Goal: Task Accomplishment & Management: Complete application form

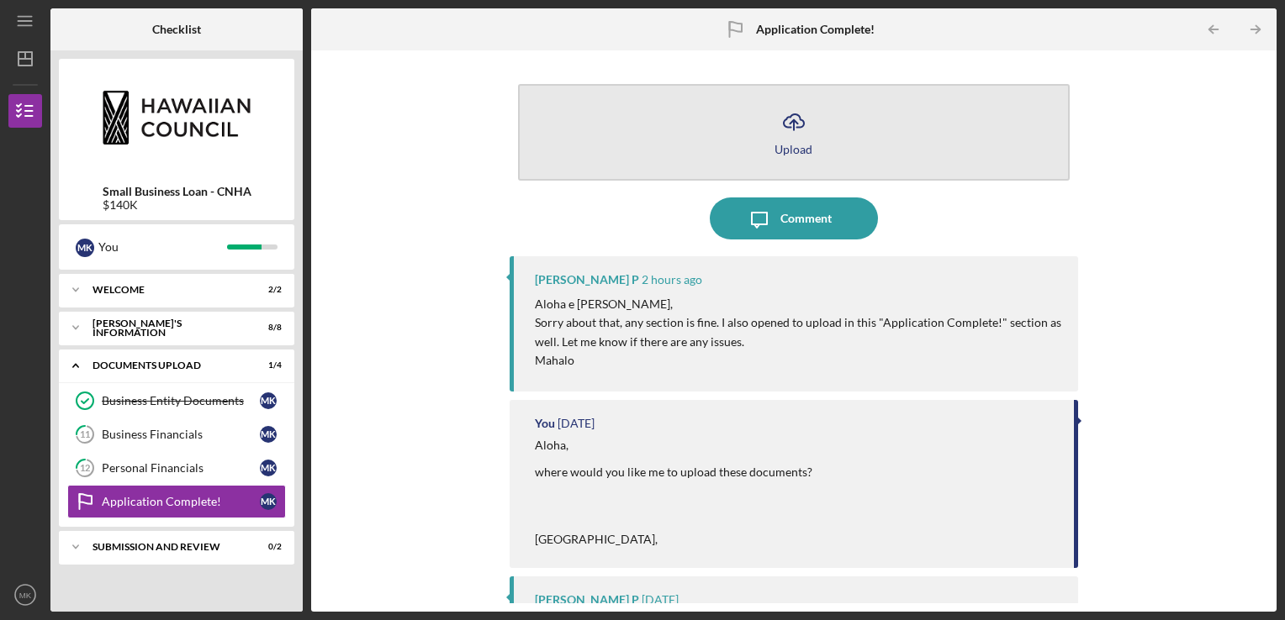
click at [752, 133] on button "Icon/Upload Upload" at bounding box center [794, 132] width 552 height 97
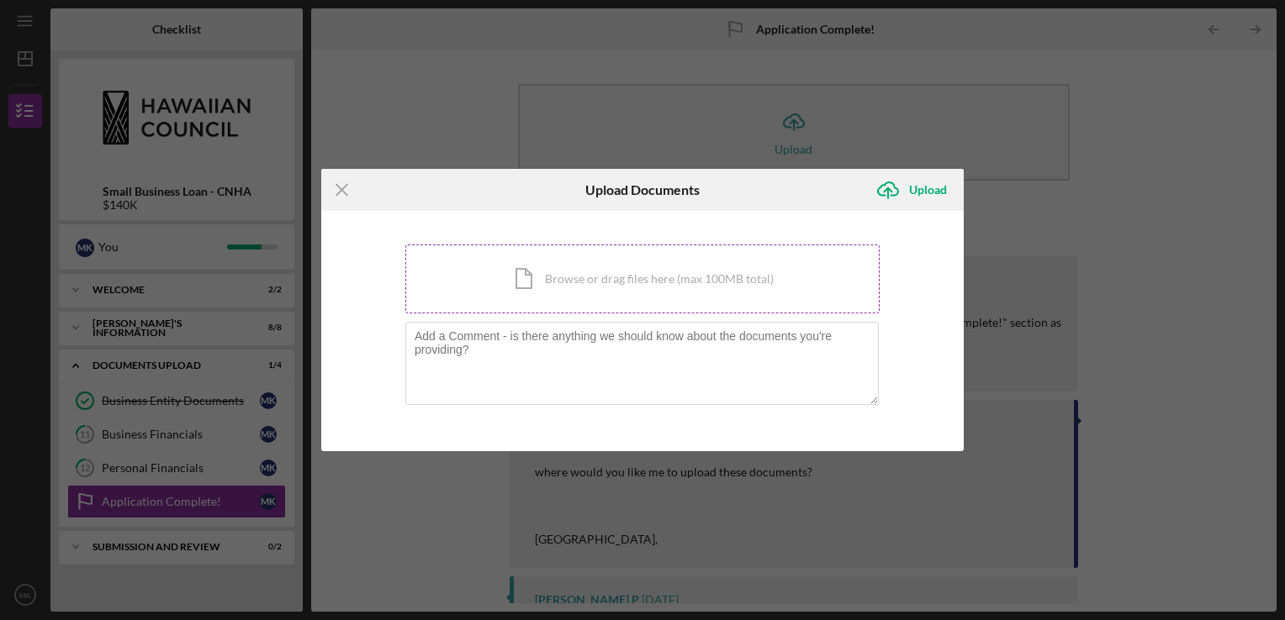
click at [583, 277] on div "Icon/Document Browse or drag files here (max 100MB total) Tap to choose files o…" at bounding box center [642, 279] width 474 height 69
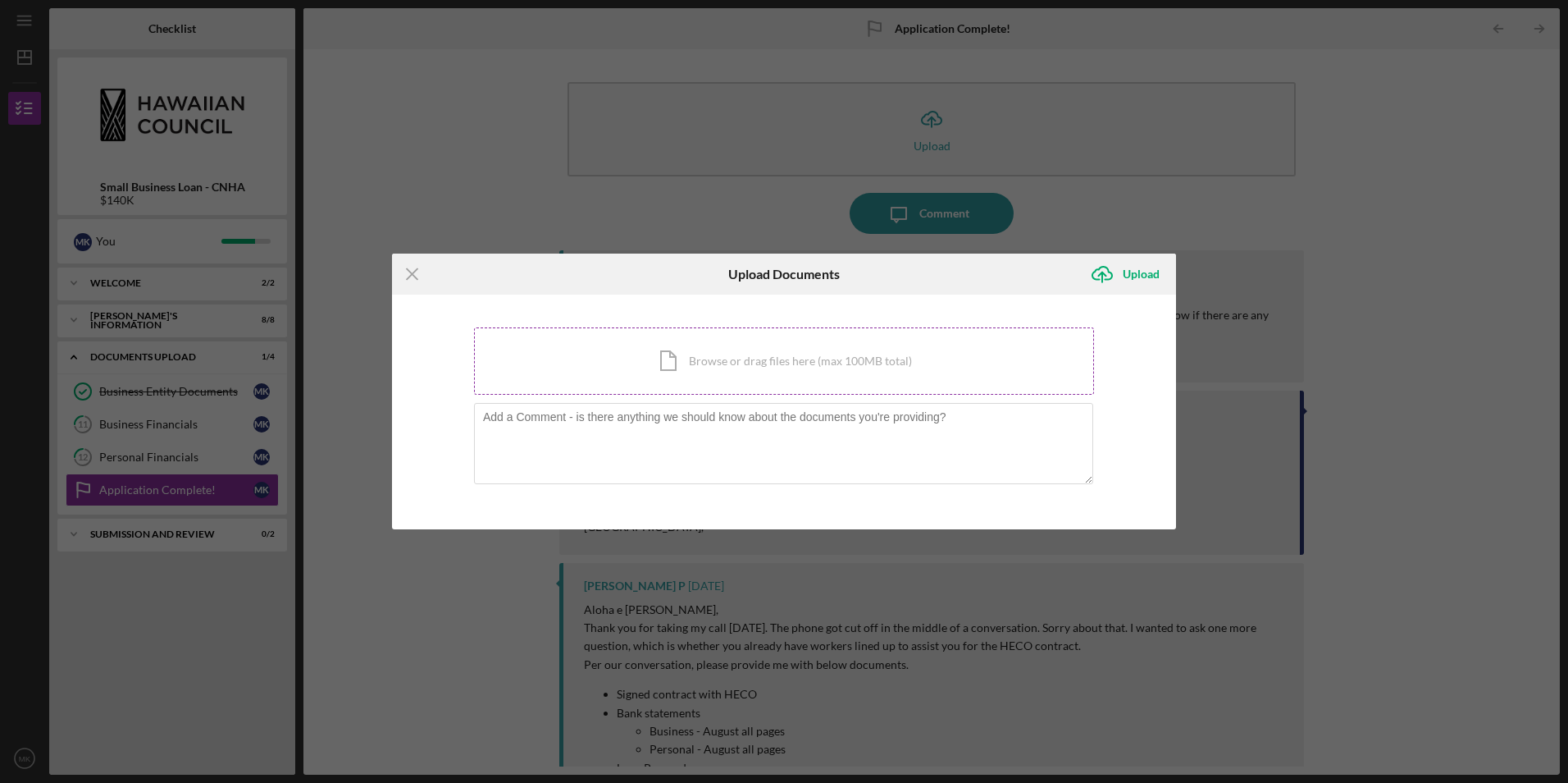
click at [729, 363] on div "Icon/Document Browse or drag files here (max 100MB total) Tap to choose files o…" at bounding box center [784, 360] width 621 height 67
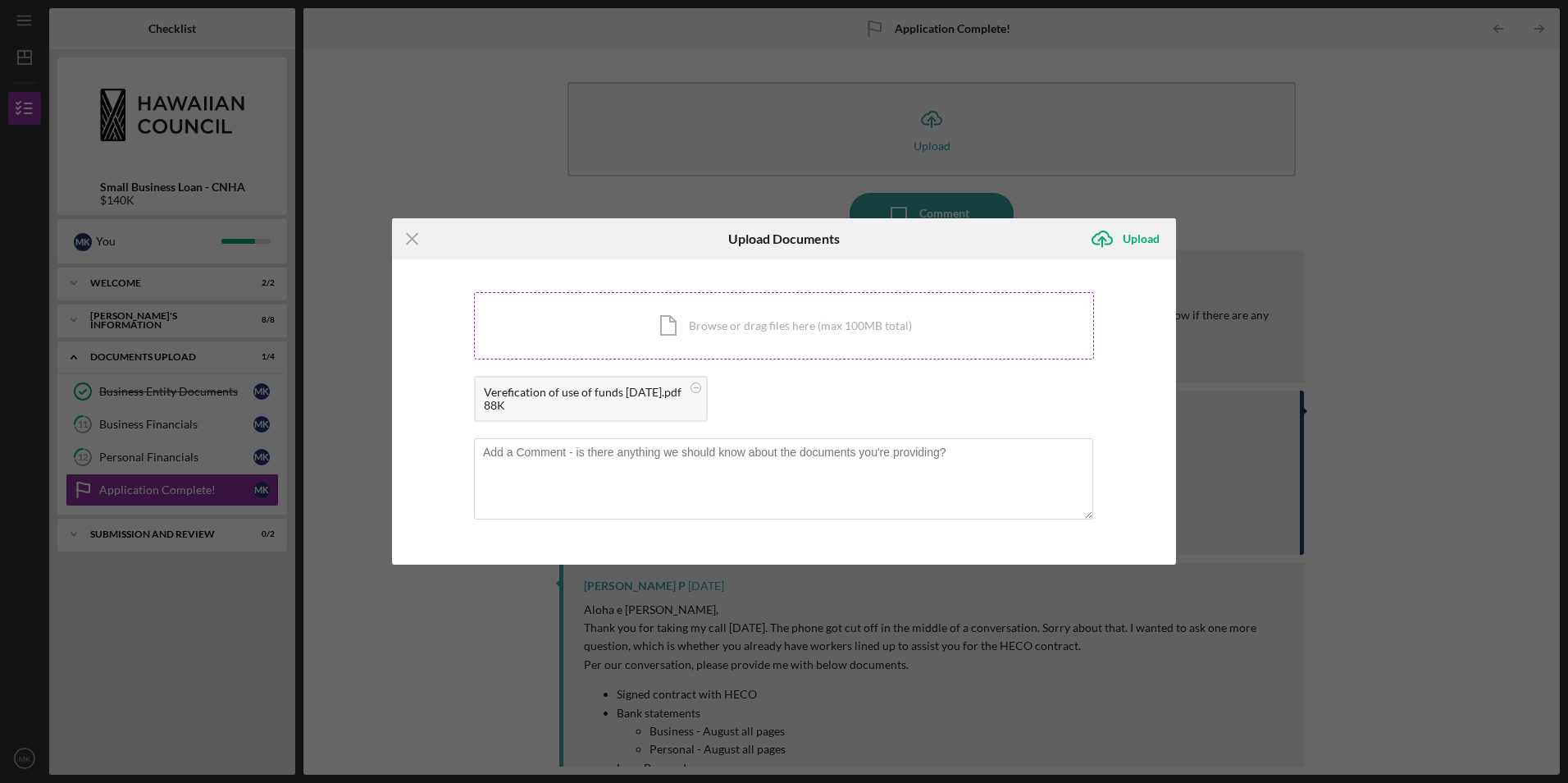
click at [746, 318] on div "Icon/Document Browse or drag files here (max 100MB total) Tap to choose files o…" at bounding box center [784, 325] width 621 height 67
drag, startPoint x: 875, startPoint y: 228, endPoint x: 919, endPoint y: 100, distance: 135.4
click at [919, 100] on div "Icon/Menu Close Upload Documents Icon/Upload Upload You're uploading documents …" at bounding box center [784, 392] width 1568 height 783
click at [945, 390] on circle at bounding box center [945, 389] width 10 height 10
click at [759, 330] on div "Icon/Document Browse or drag files here (max 100MB total) Tap to choose files o…" at bounding box center [784, 325] width 621 height 67
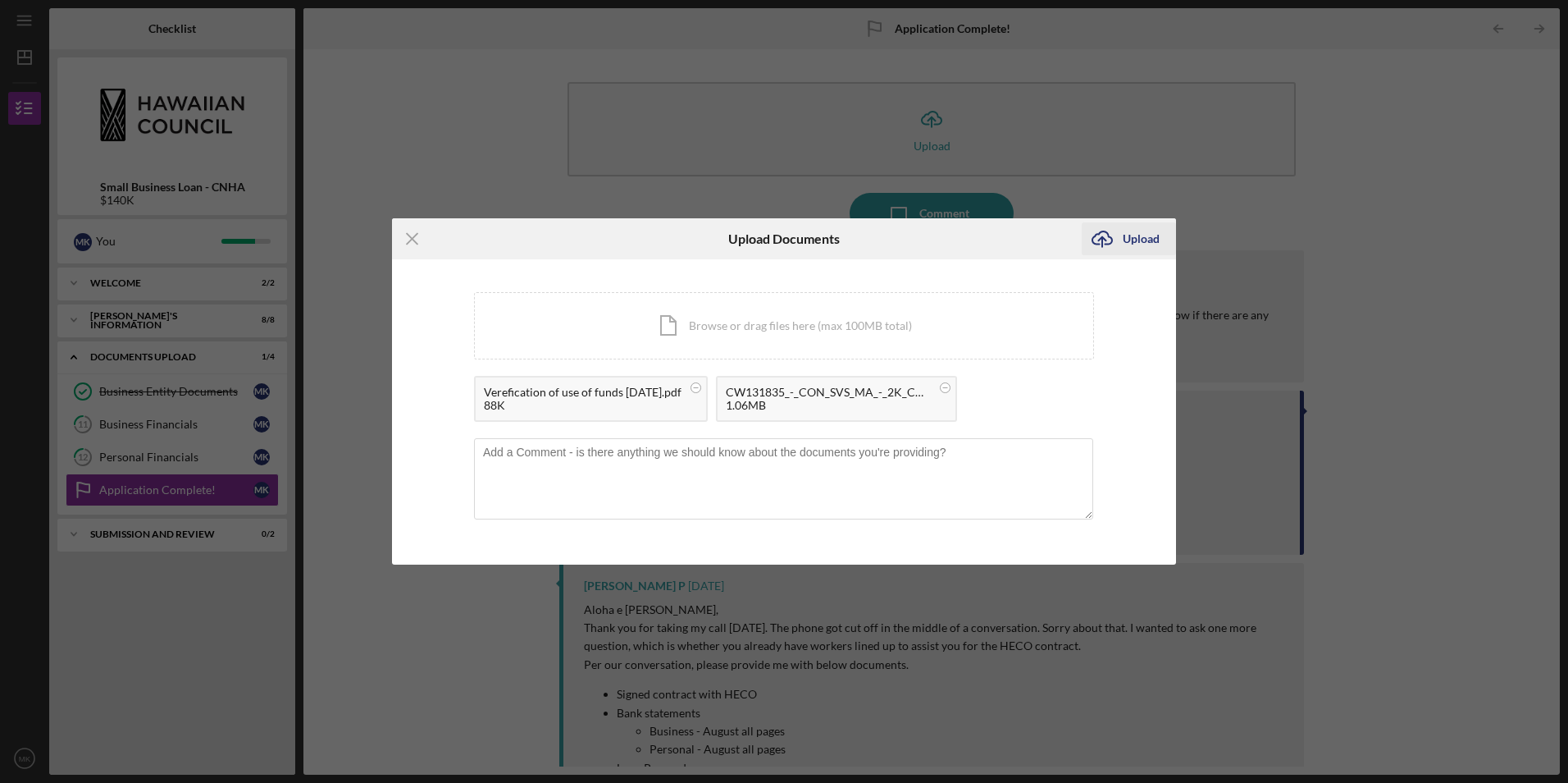
click at [1108, 243] on icon "Icon/Upload" at bounding box center [1103, 239] width 41 height 41
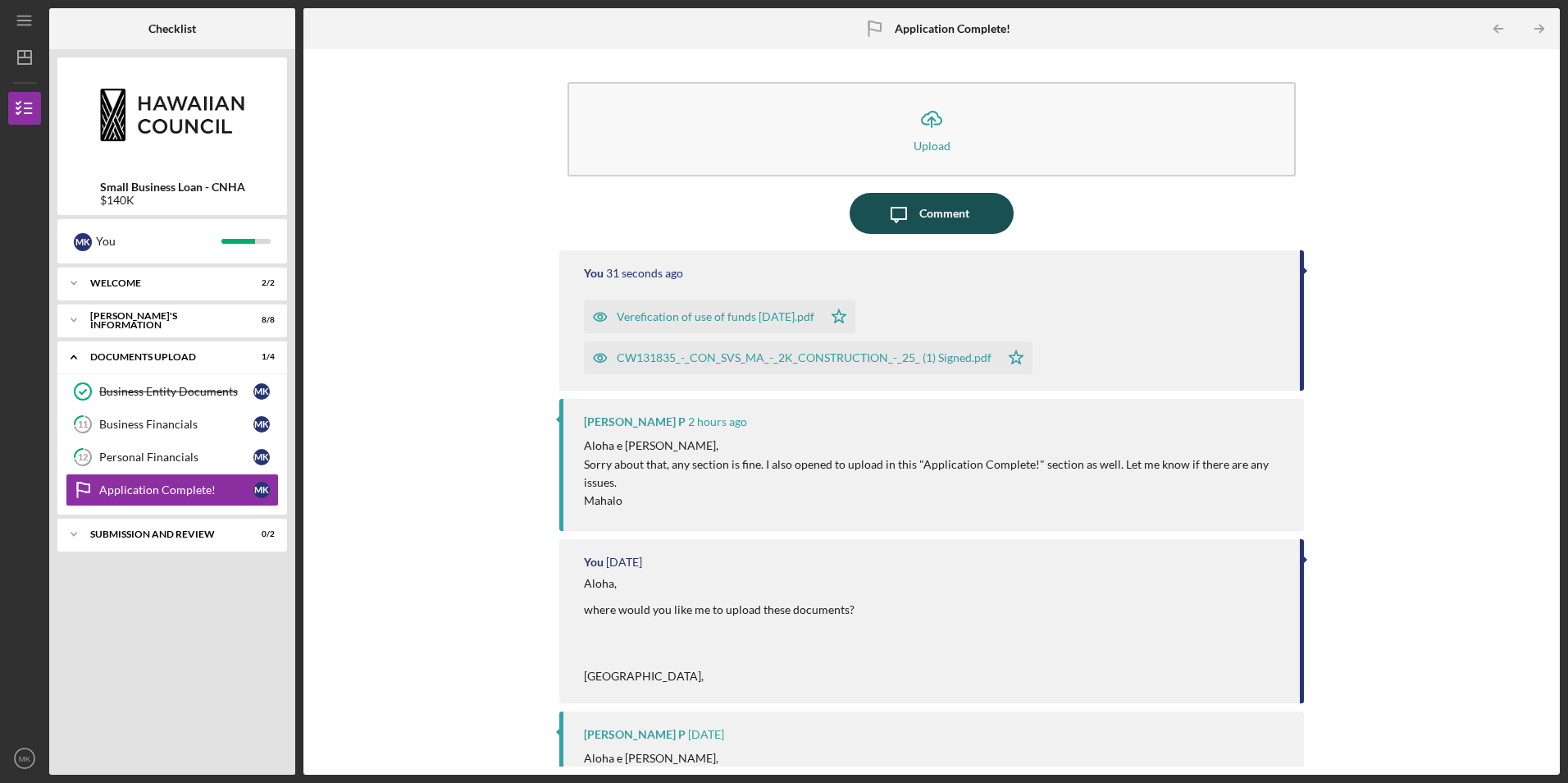
click at [923, 214] on div "Comment" at bounding box center [944, 214] width 50 height 41
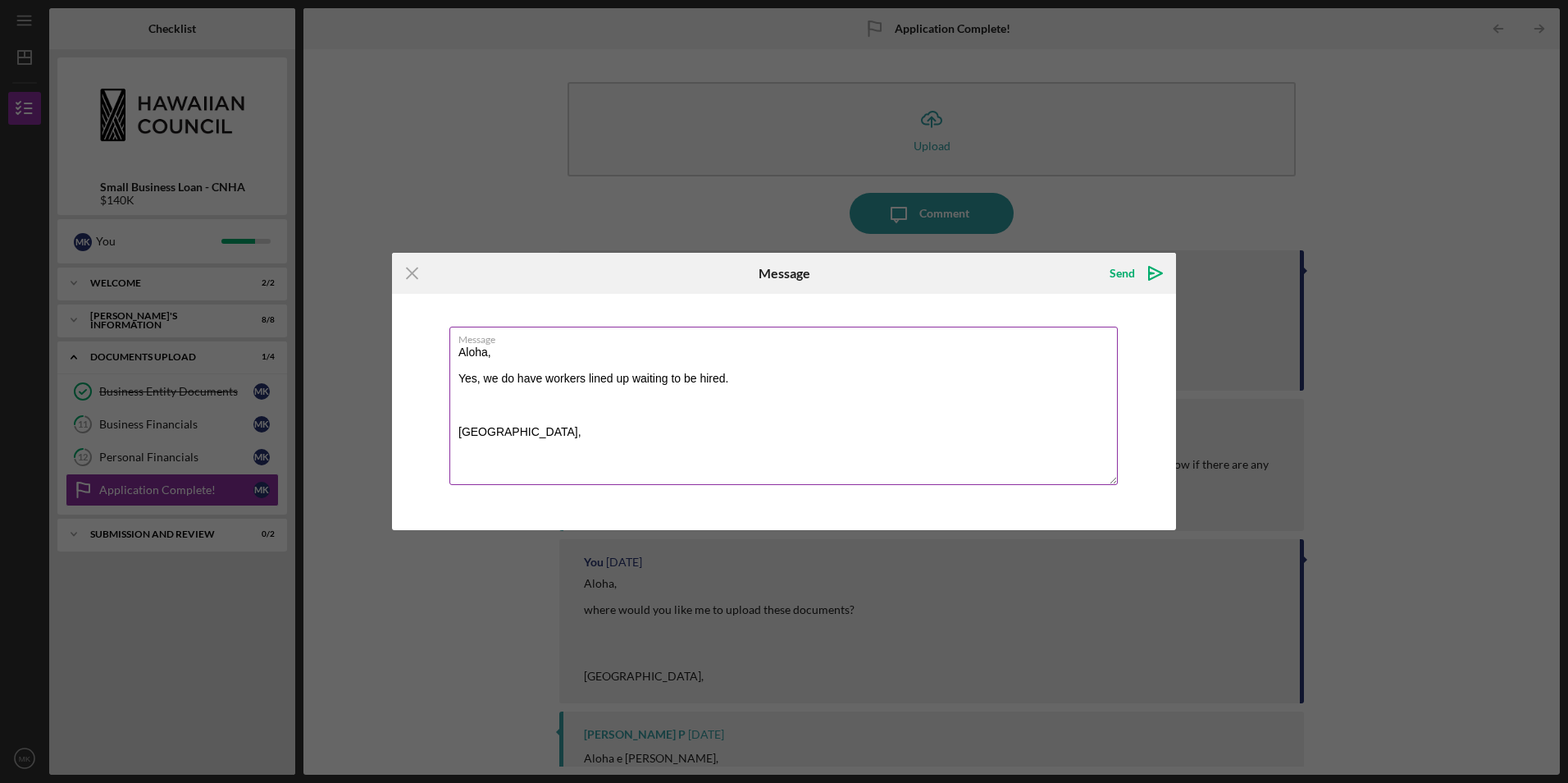
click at [744, 386] on textarea "Aloha, Yes, we do have workers lined up waiting to be hired. Mahalo," at bounding box center [784, 406] width 668 height 158
click at [744, 384] on textarea "Aloha, Yes, we do have workers lined up waiting to be hired. Mahalo," at bounding box center [784, 406] width 668 height 158
type textarea "Aloha, Yes, we do have workers lined up waiting to be hired. Mahalo,"
click at [1123, 272] on div "Send" at bounding box center [1123, 273] width 25 height 33
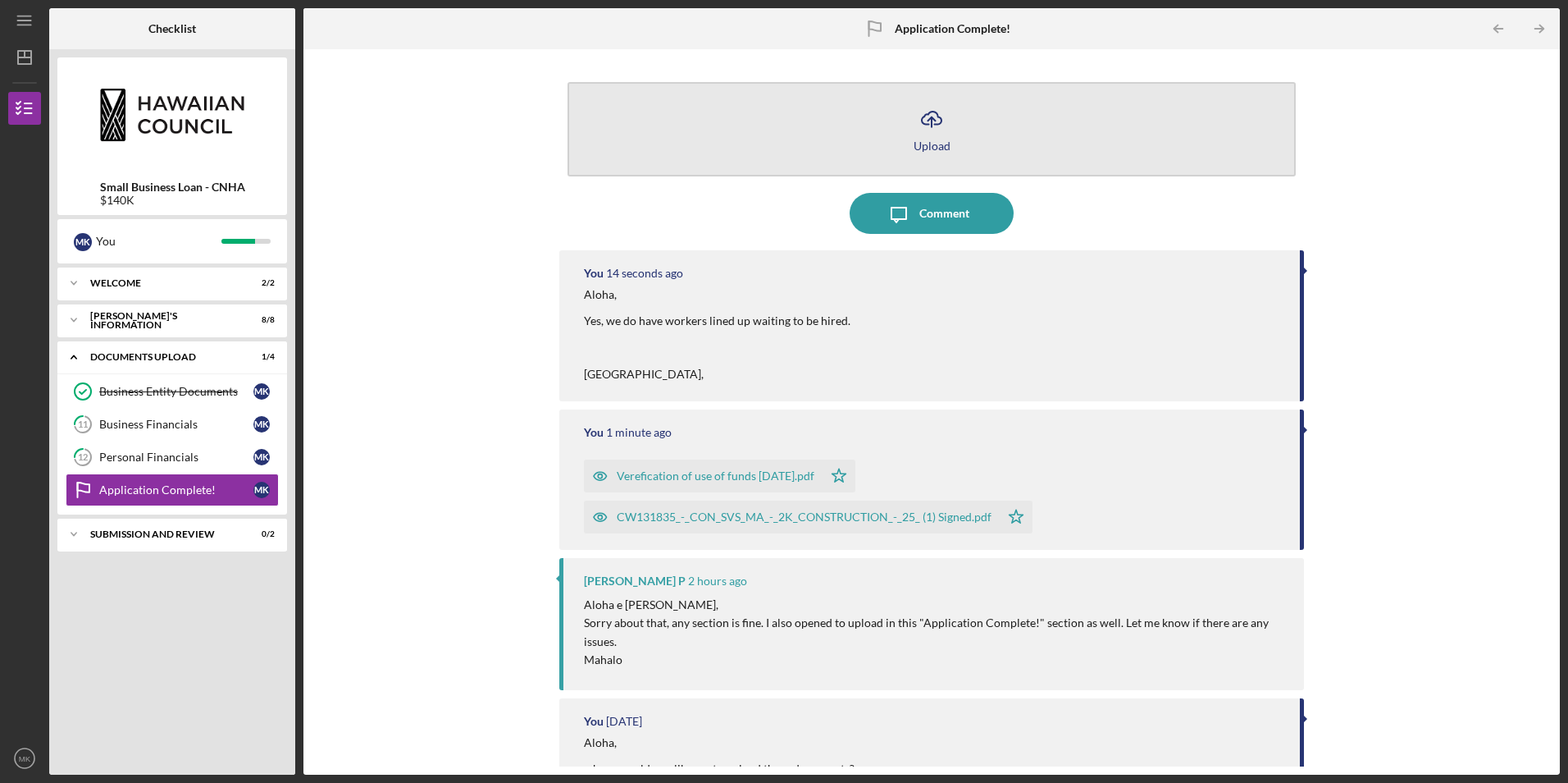
click at [929, 133] on icon "Icon/Upload" at bounding box center [932, 119] width 41 height 41
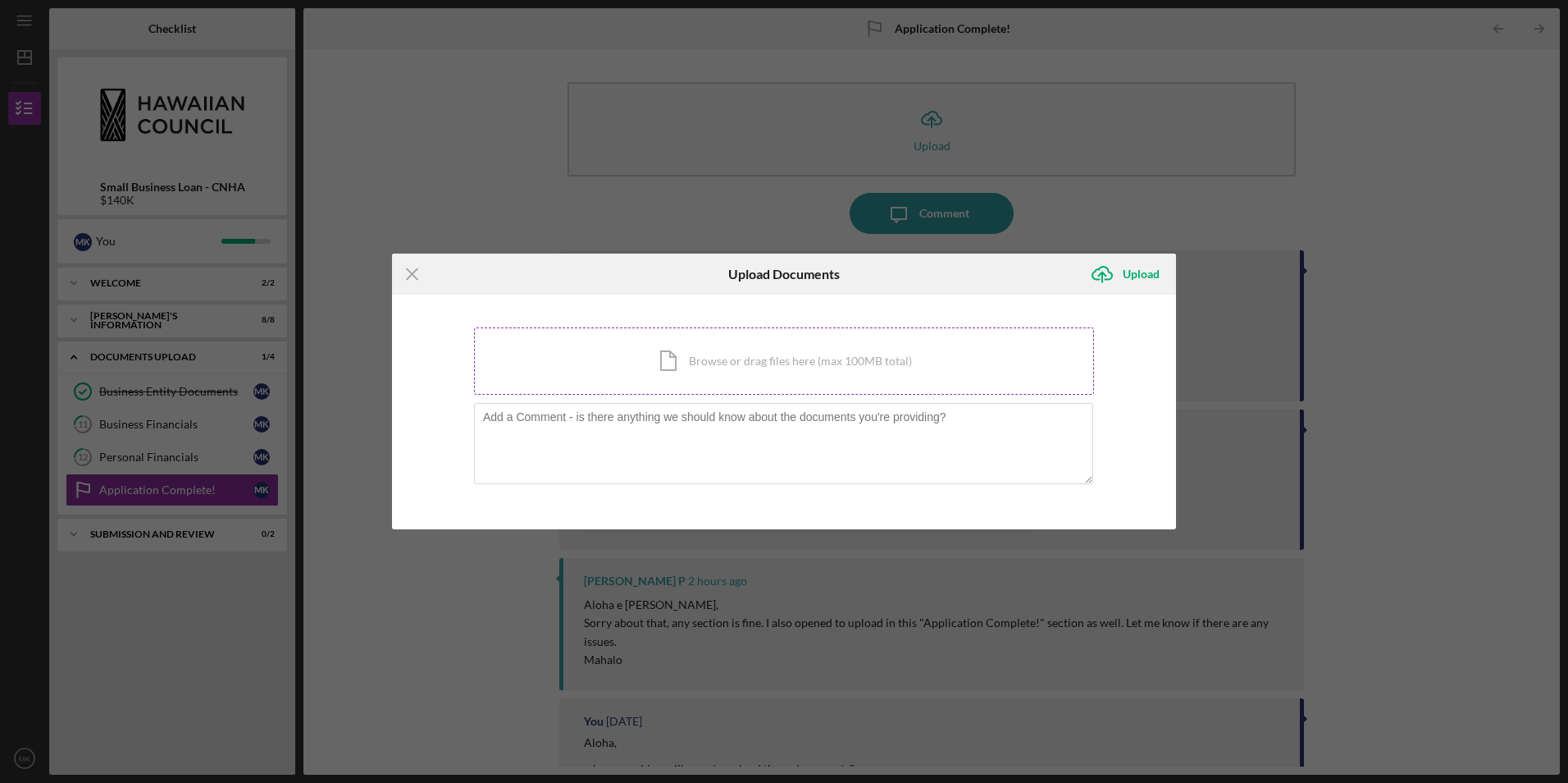
click at [732, 365] on div "Icon/Document Browse or drag files here (max 100MB total) Tap to choose files o…" at bounding box center [784, 360] width 621 height 67
click at [383, 275] on div "Icon/Menu Close Upload Documents Icon/Upload Upload You're uploading documents …" at bounding box center [784, 392] width 1568 height 783
click at [408, 273] on icon "Icon/Menu Close" at bounding box center [413, 274] width 41 height 41
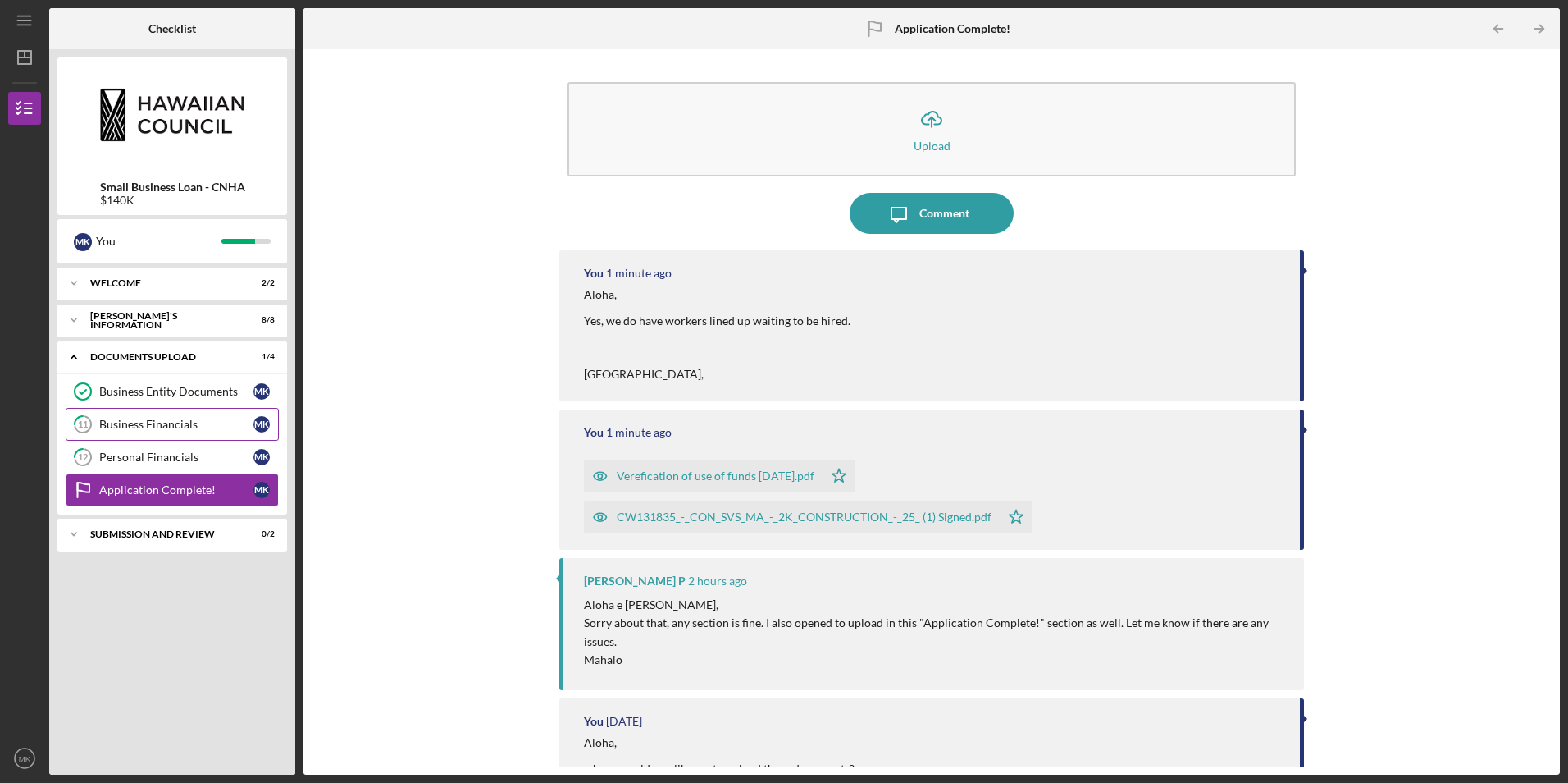
click at [162, 420] on div "Business Financials" at bounding box center [177, 424] width 154 height 13
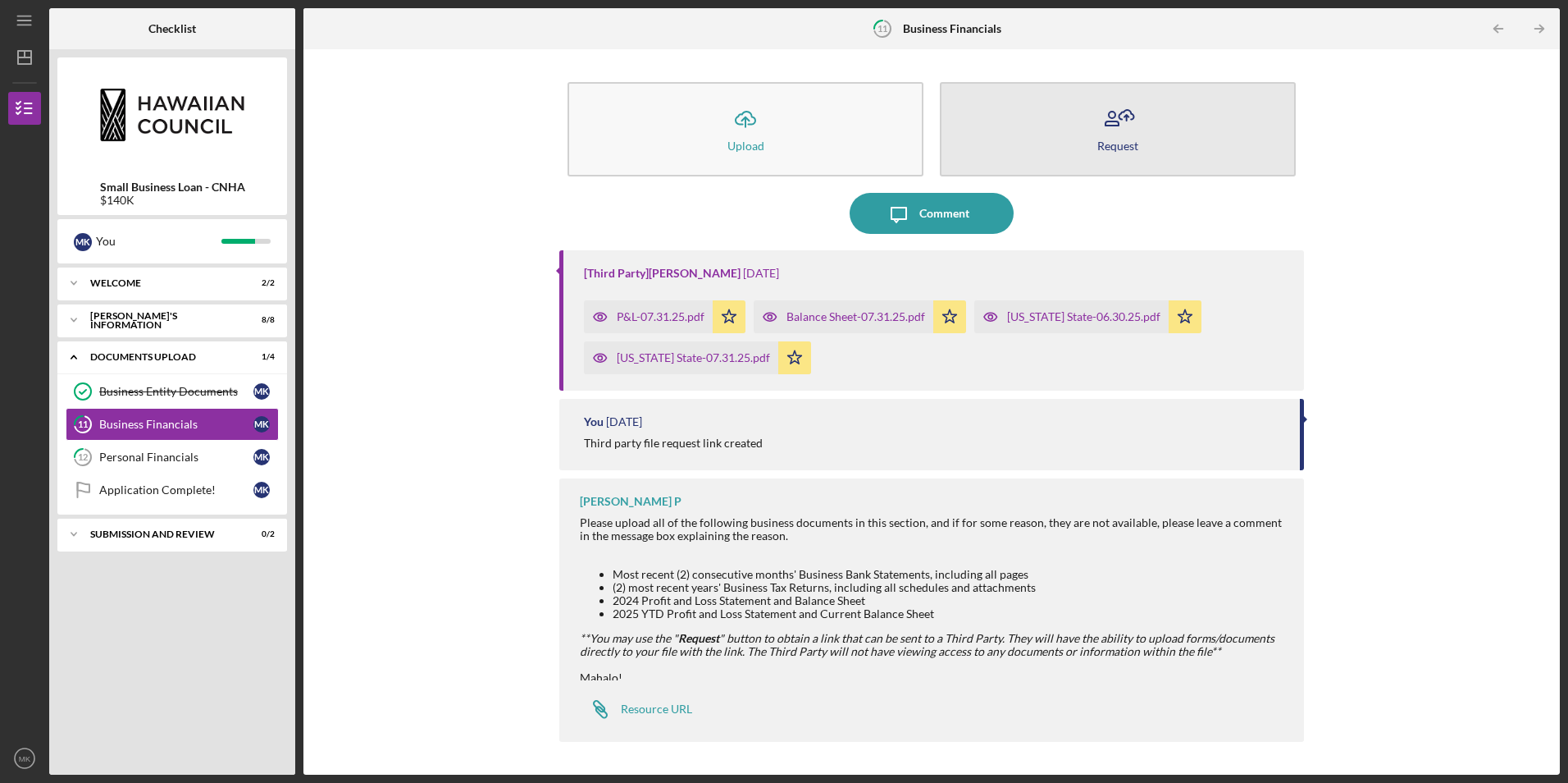
click at [1095, 142] on button "Request" at bounding box center [1117, 129] width 356 height 95
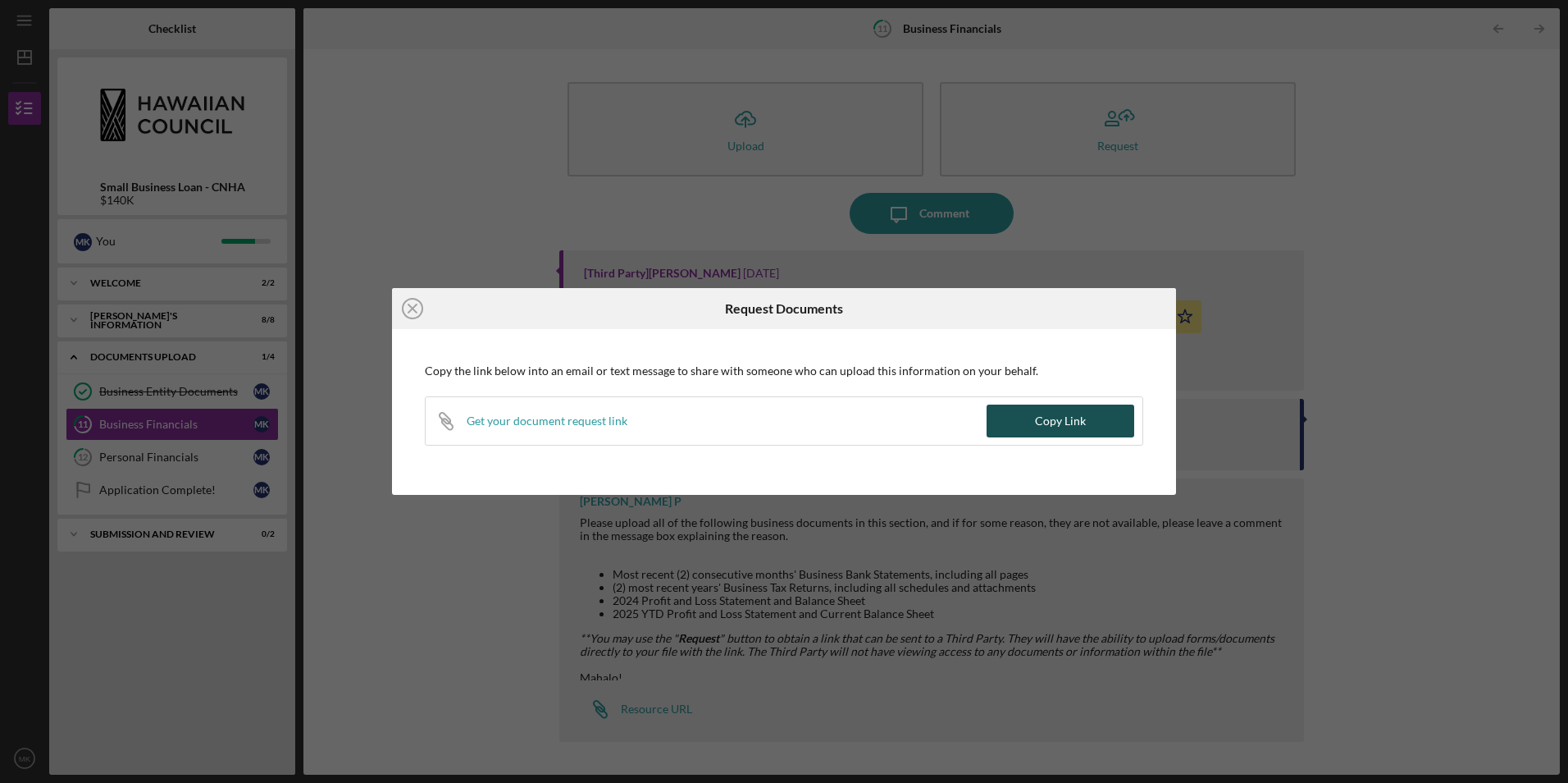
click at [1060, 423] on div "Copy Link" at bounding box center [1061, 421] width 51 height 33
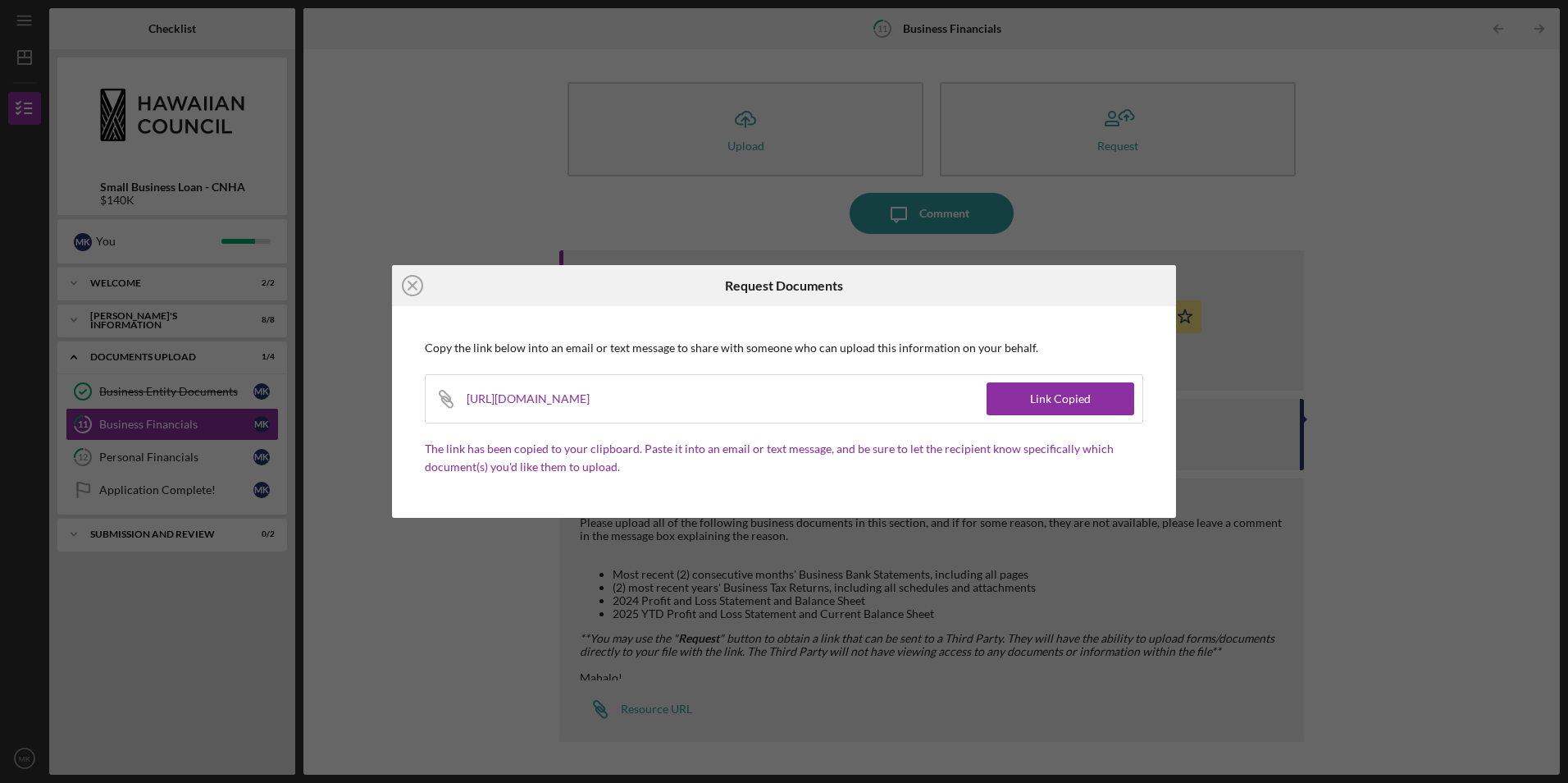
click at [441, 605] on div "Icon/Close Request Documents Copy the link below into an email or text message …" at bounding box center [784, 392] width 1568 height 783
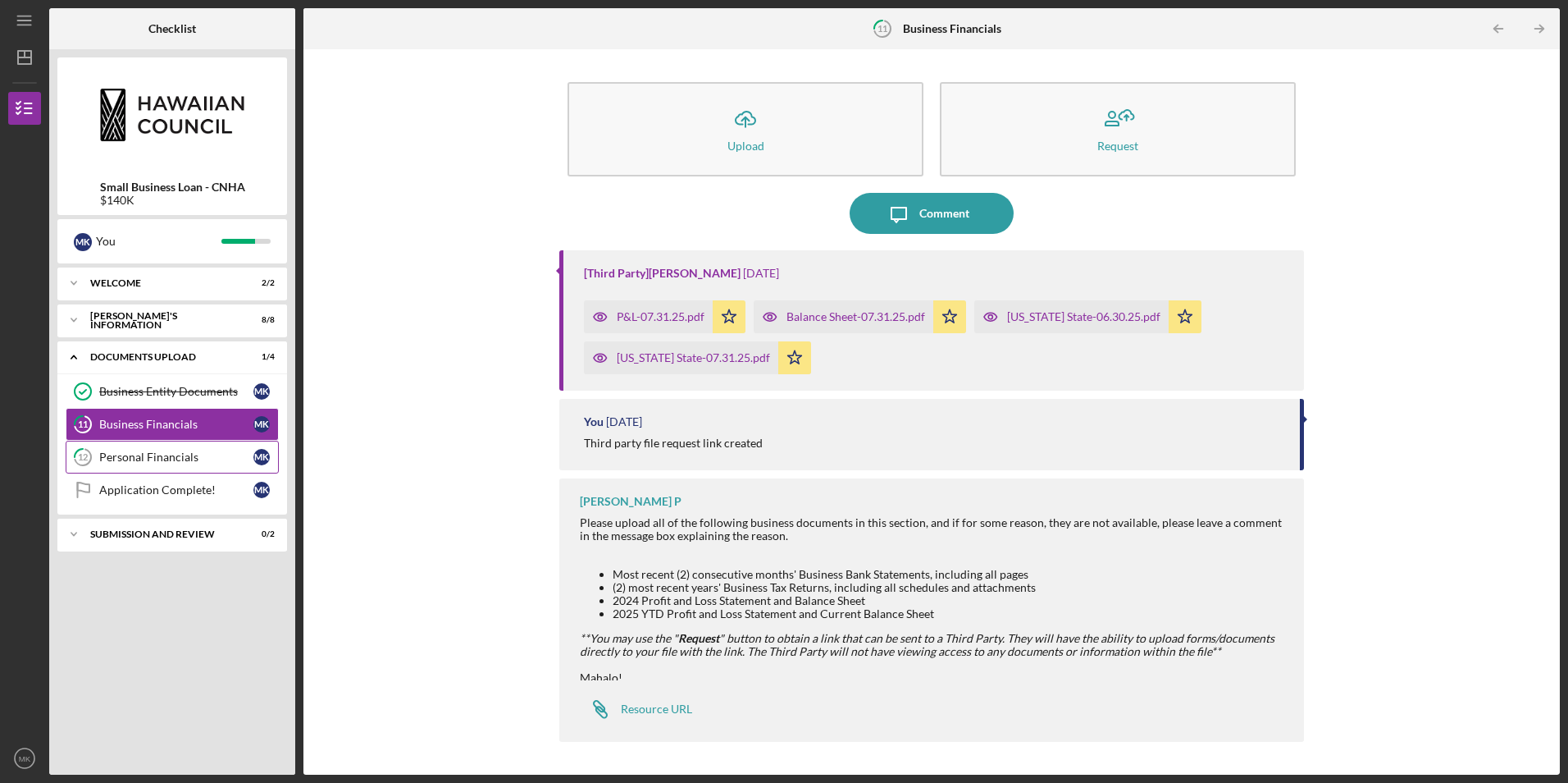
click at [155, 447] on link "12 Personal Financials M K" at bounding box center [172, 457] width 214 height 33
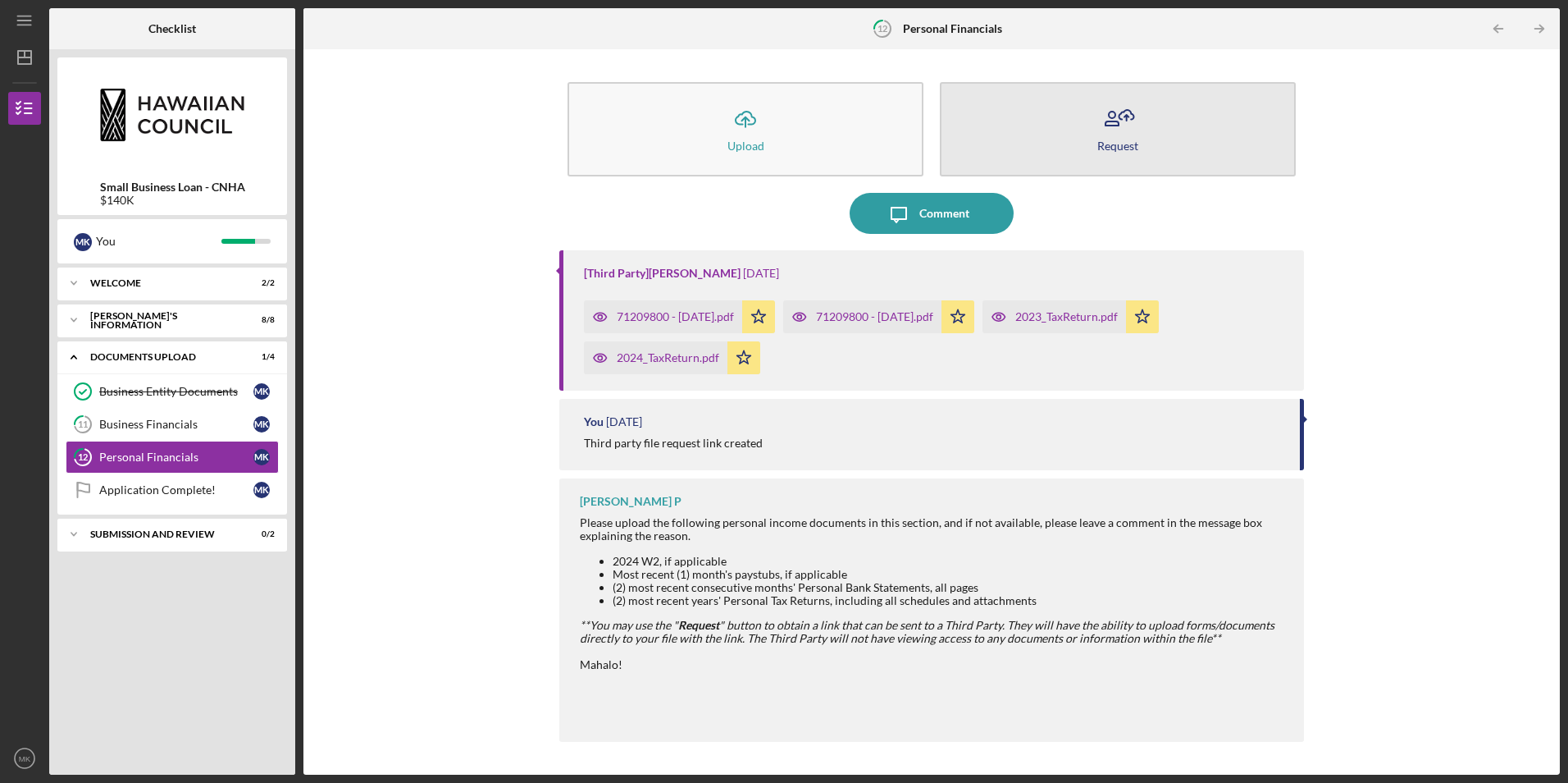
click at [1129, 136] on icon "button" at bounding box center [1118, 119] width 41 height 41
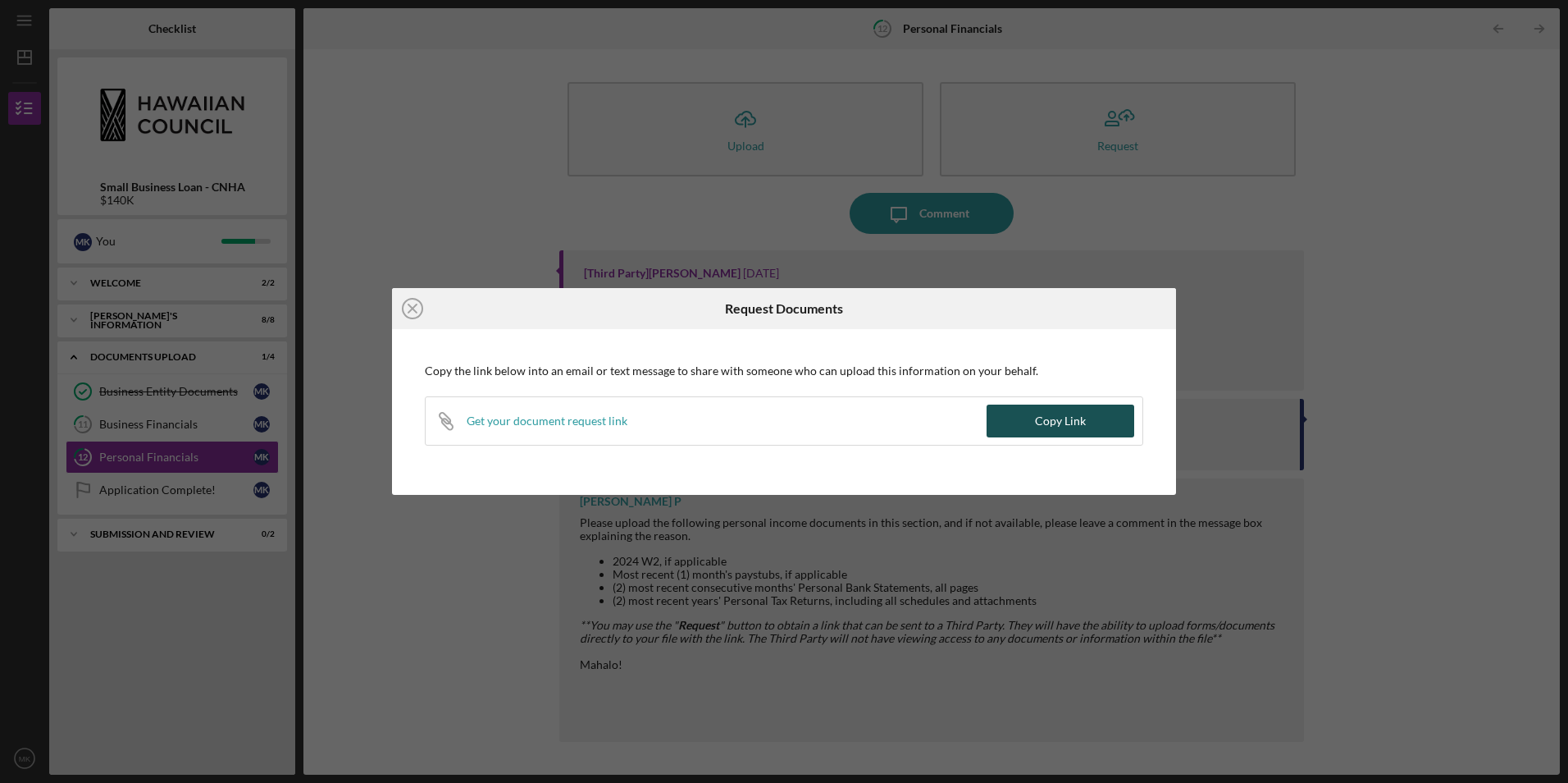
click at [1080, 420] on div "Copy Link" at bounding box center [1061, 421] width 51 height 33
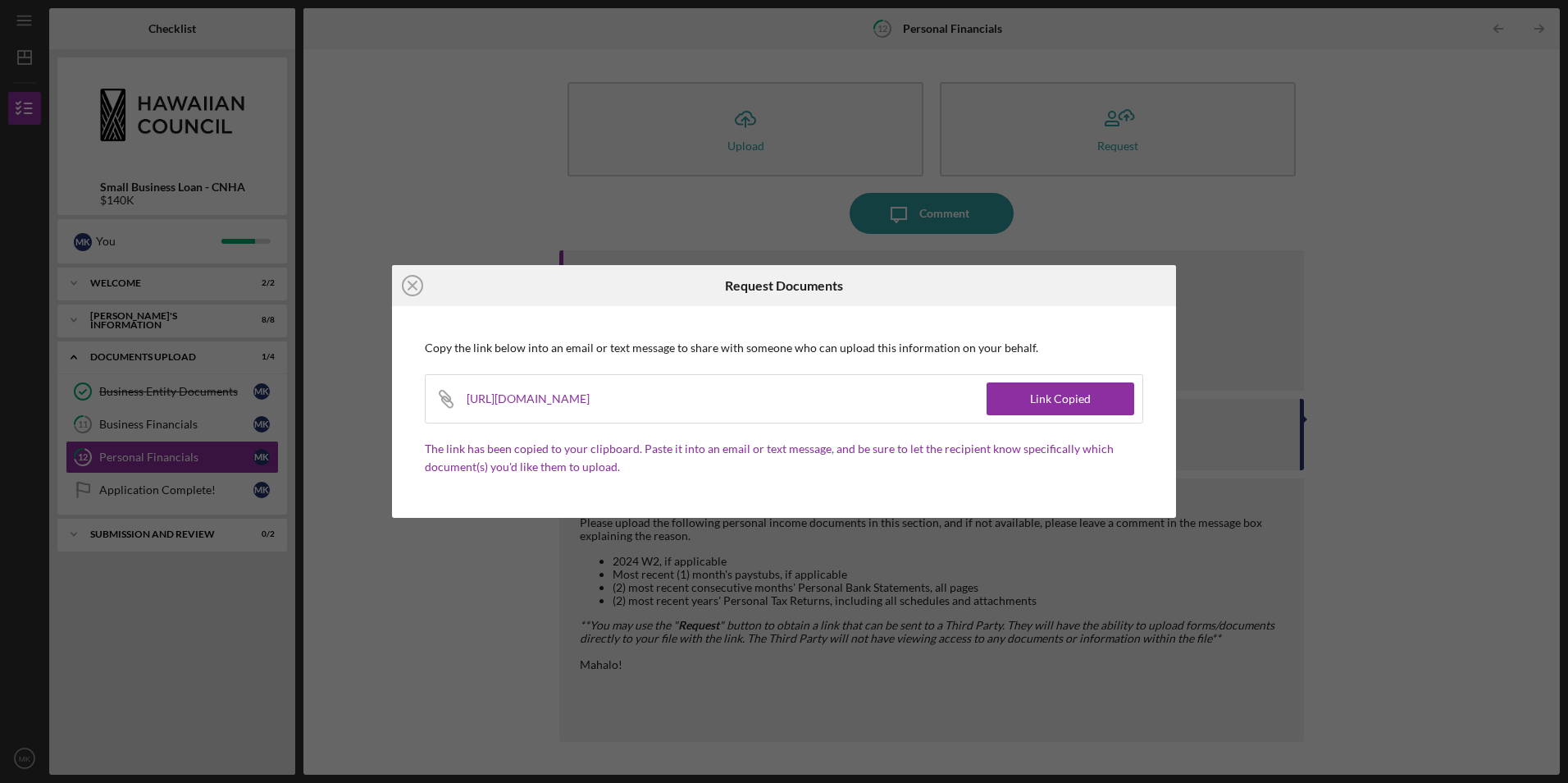
click at [1253, 528] on div "Icon/Close Request Documents Copy the link below into an email or text message …" at bounding box center [784, 392] width 1568 height 783
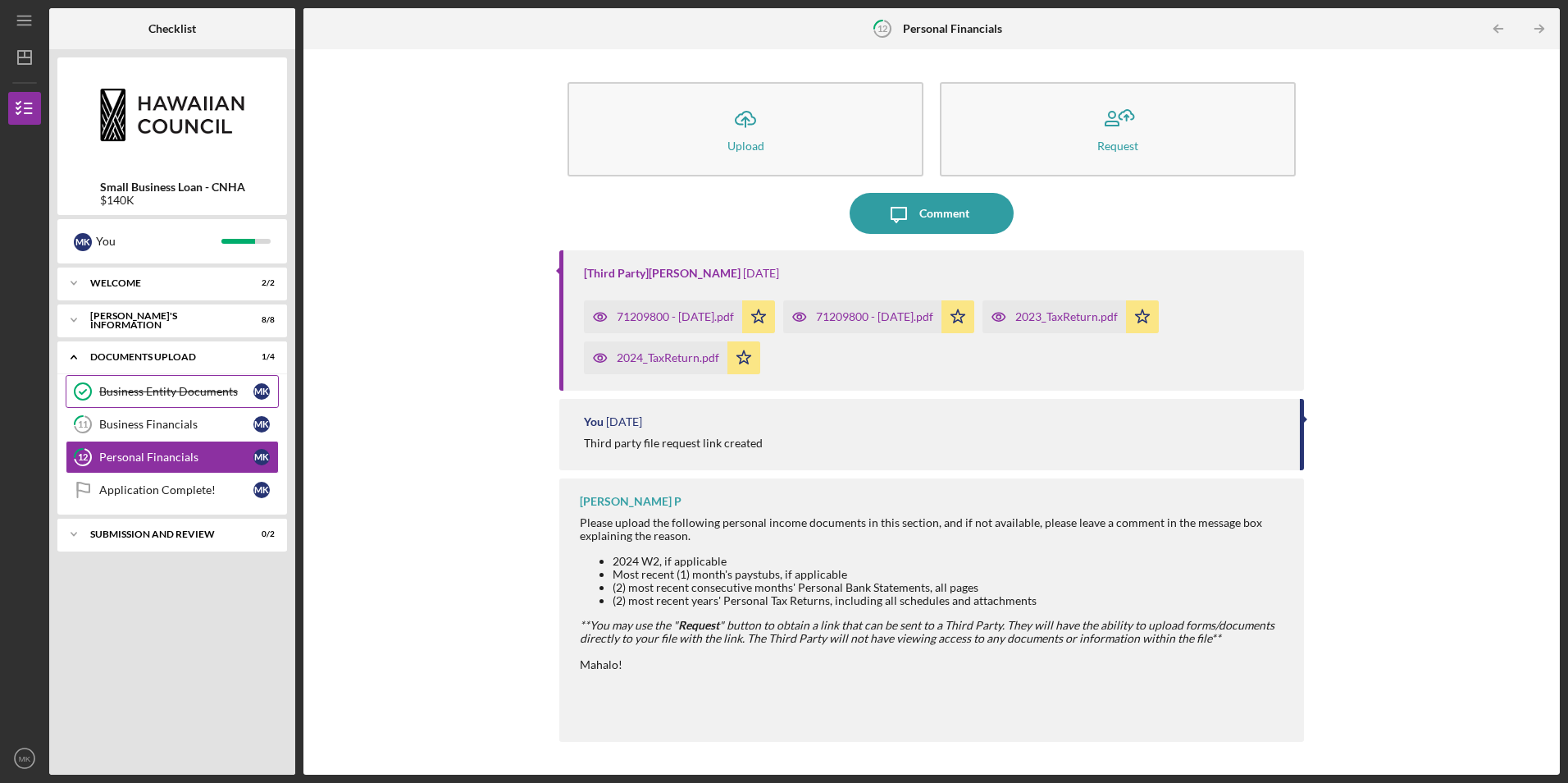
click at [184, 385] on div "Business Entity Documents" at bounding box center [177, 391] width 154 height 13
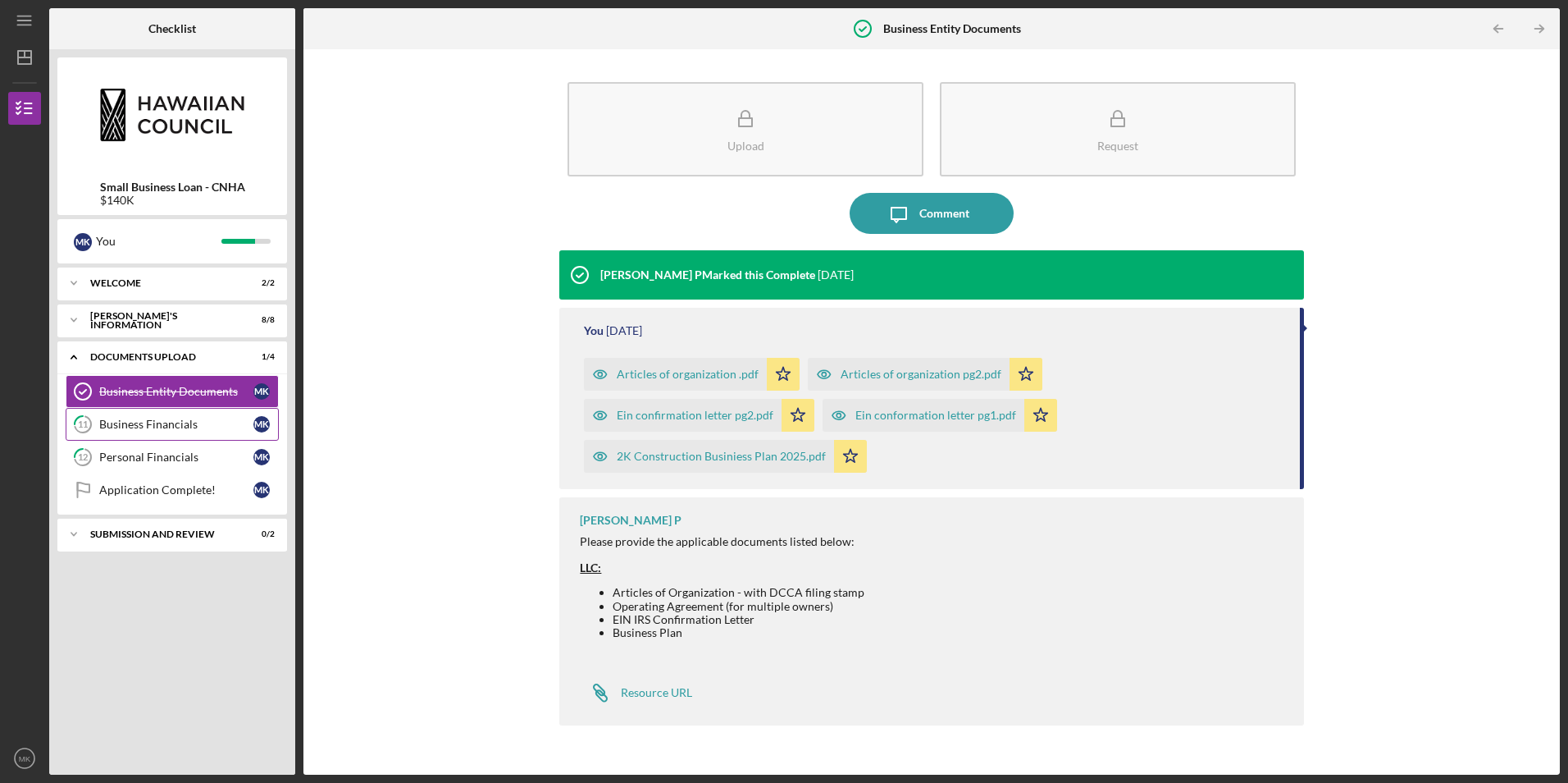
click at [164, 420] on div "Business Financials" at bounding box center [177, 424] width 154 height 13
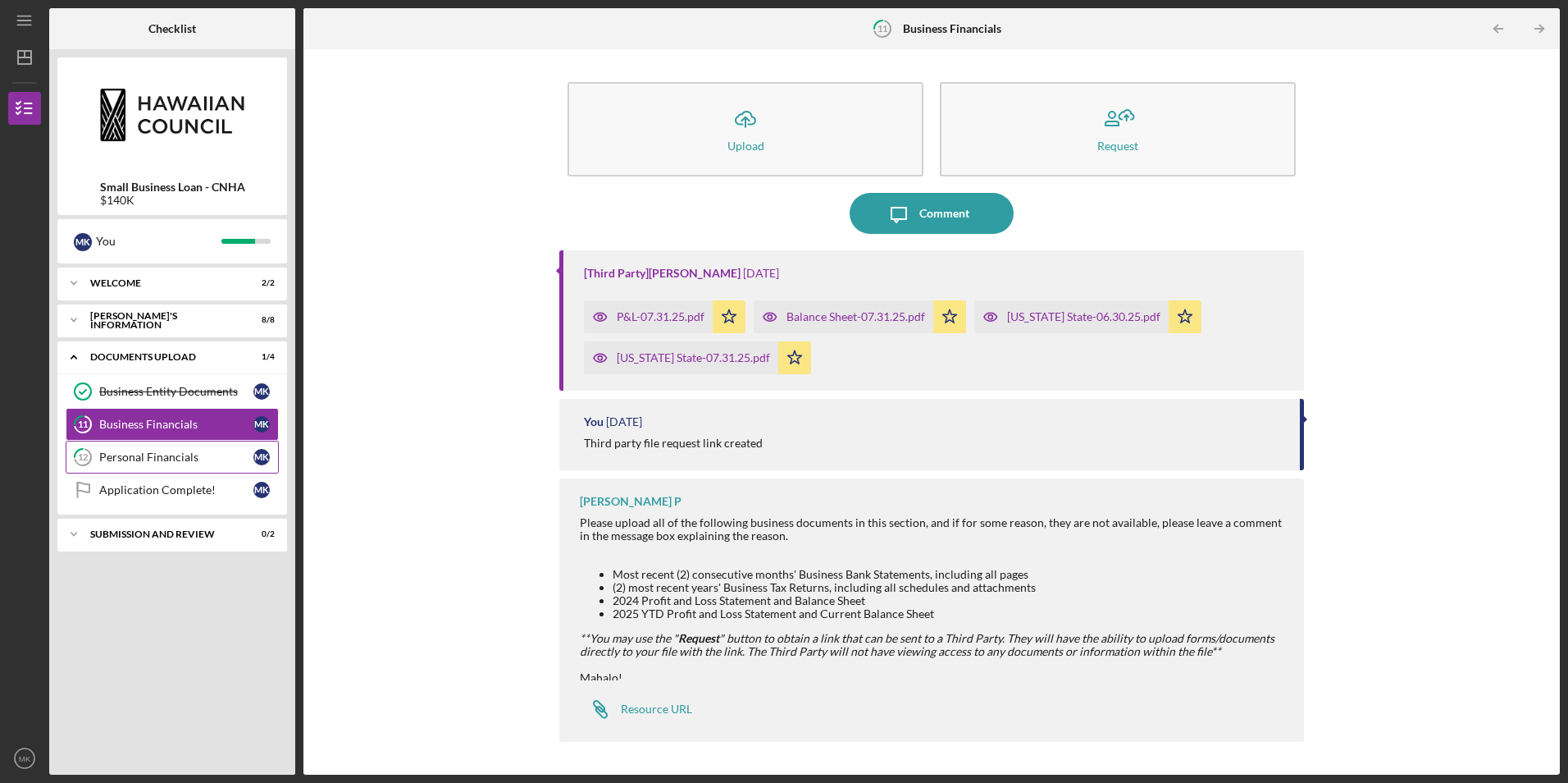
click at [170, 461] on div "Personal Financials" at bounding box center [177, 457] width 154 height 13
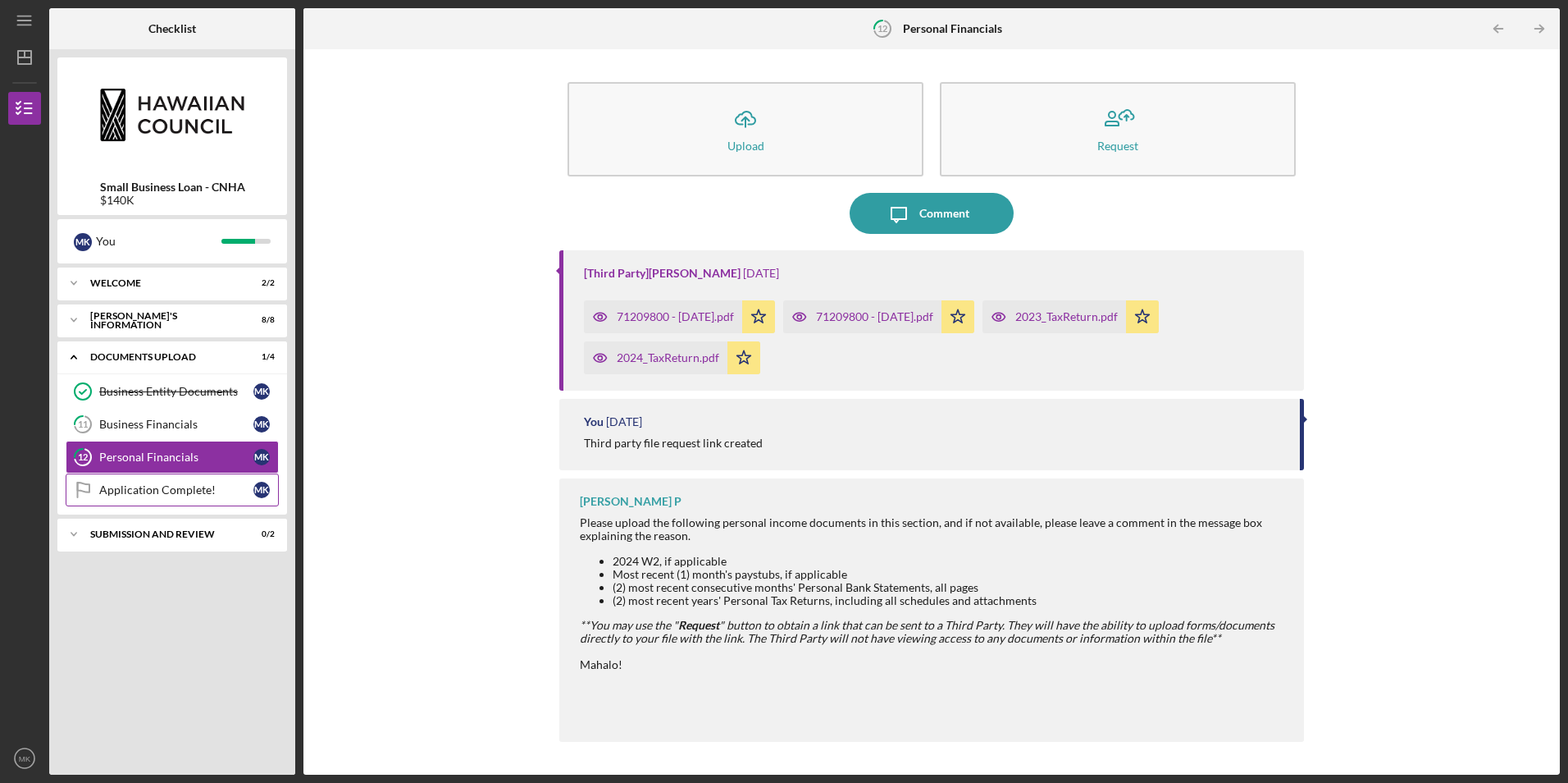
click at [173, 482] on link "Application Complete! Application Complete! M K" at bounding box center [172, 490] width 214 height 33
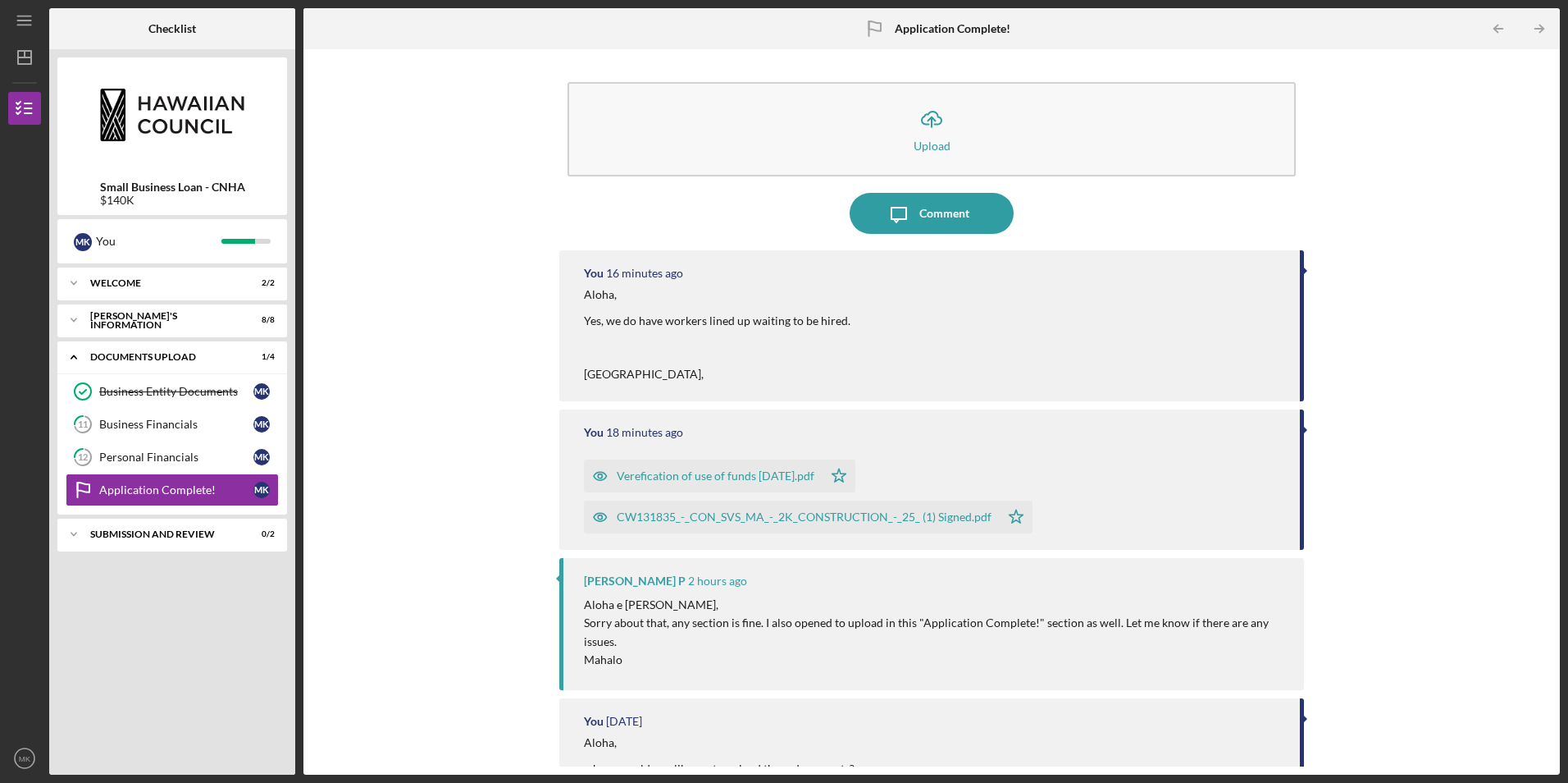
click at [721, 479] on div "Verefication of use of funds [DATE].pdf" at bounding box center [715, 475] width 198 height 13
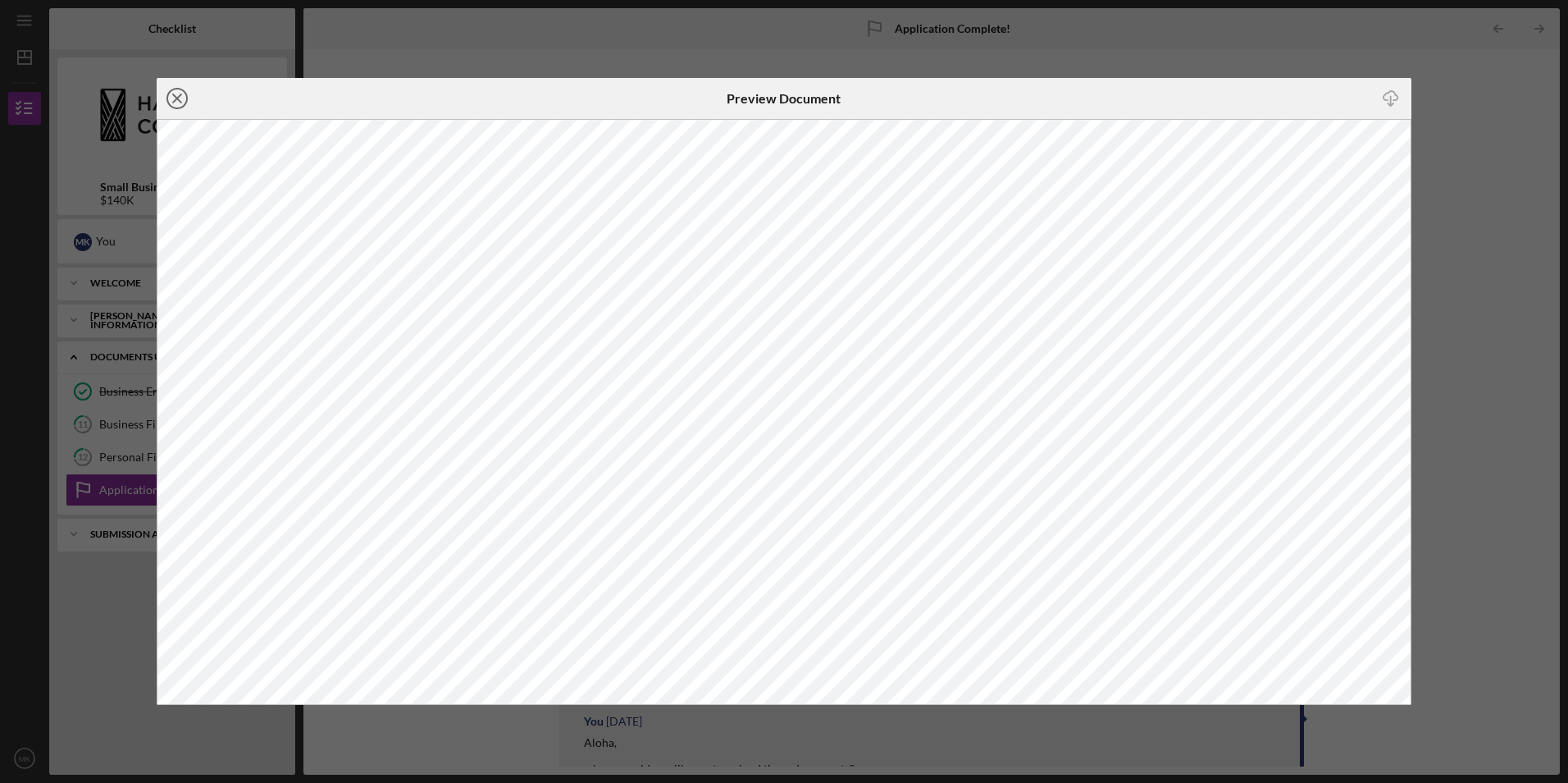
click at [180, 97] on line at bounding box center [177, 99] width 8 height 8
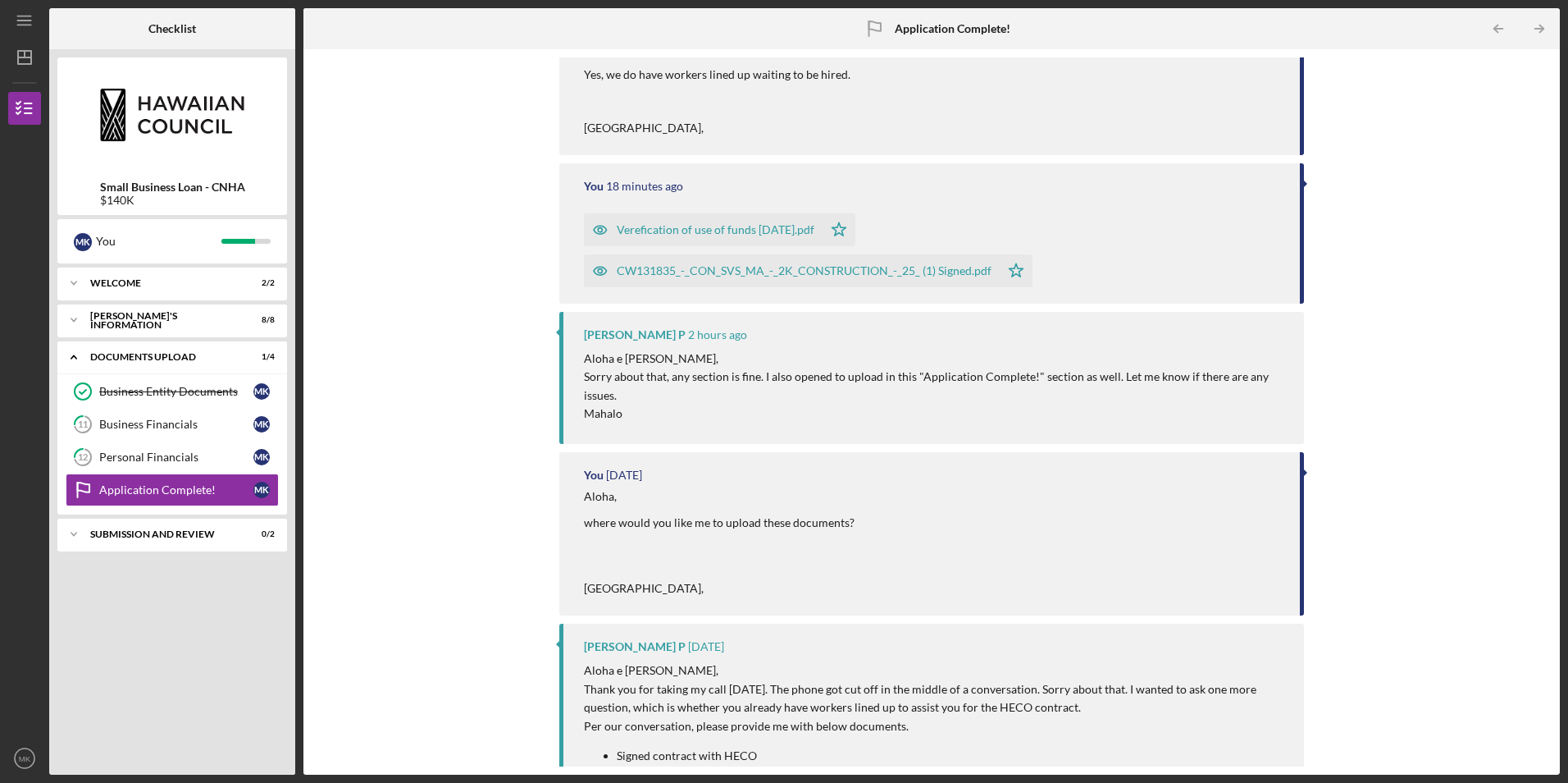
scroll to position [164, 0]
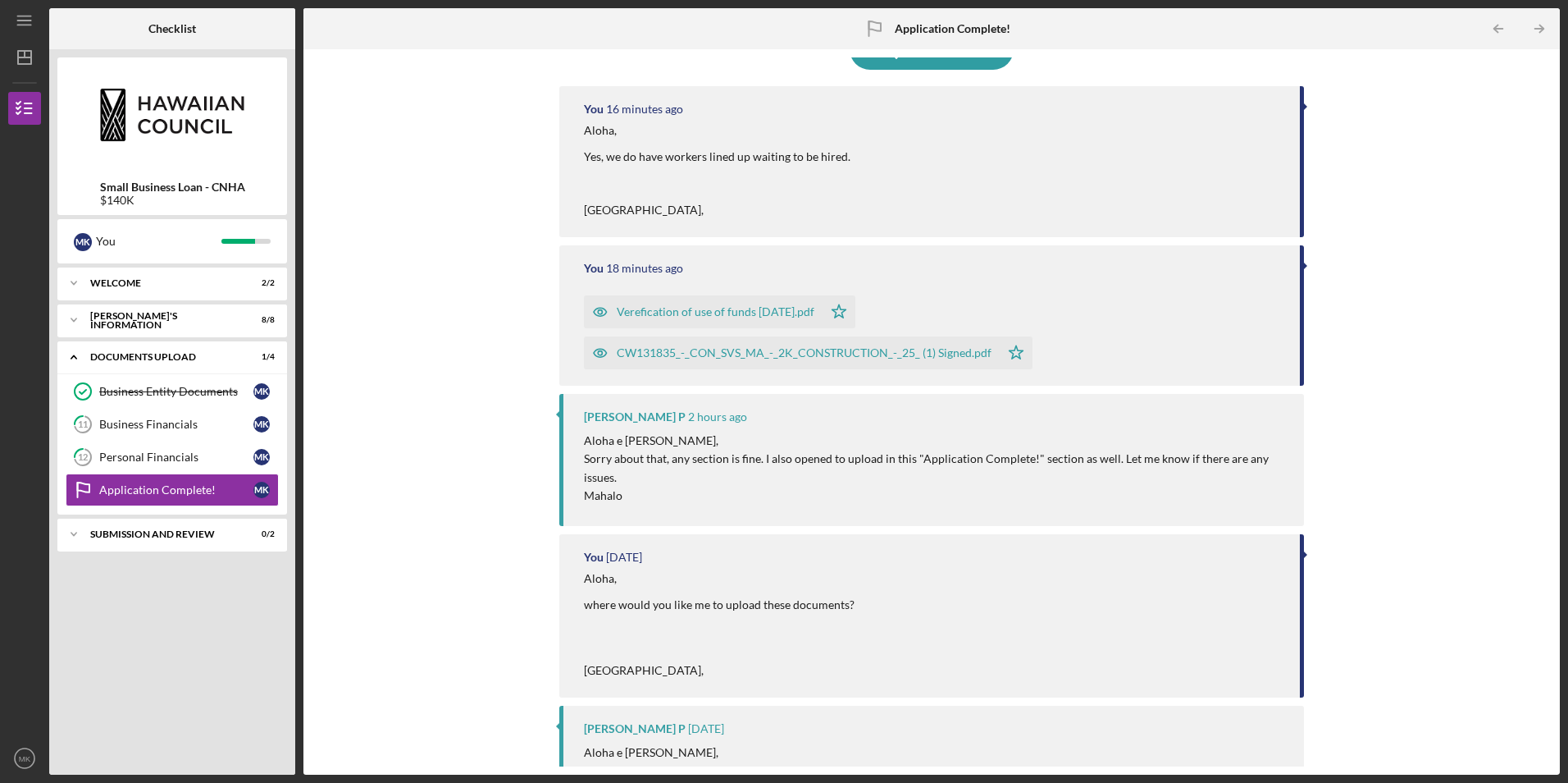
click at [738, 312] on div "Verefication of use of funds [DATE].pdf" at bounding box center [715, 311] width 198 height 13
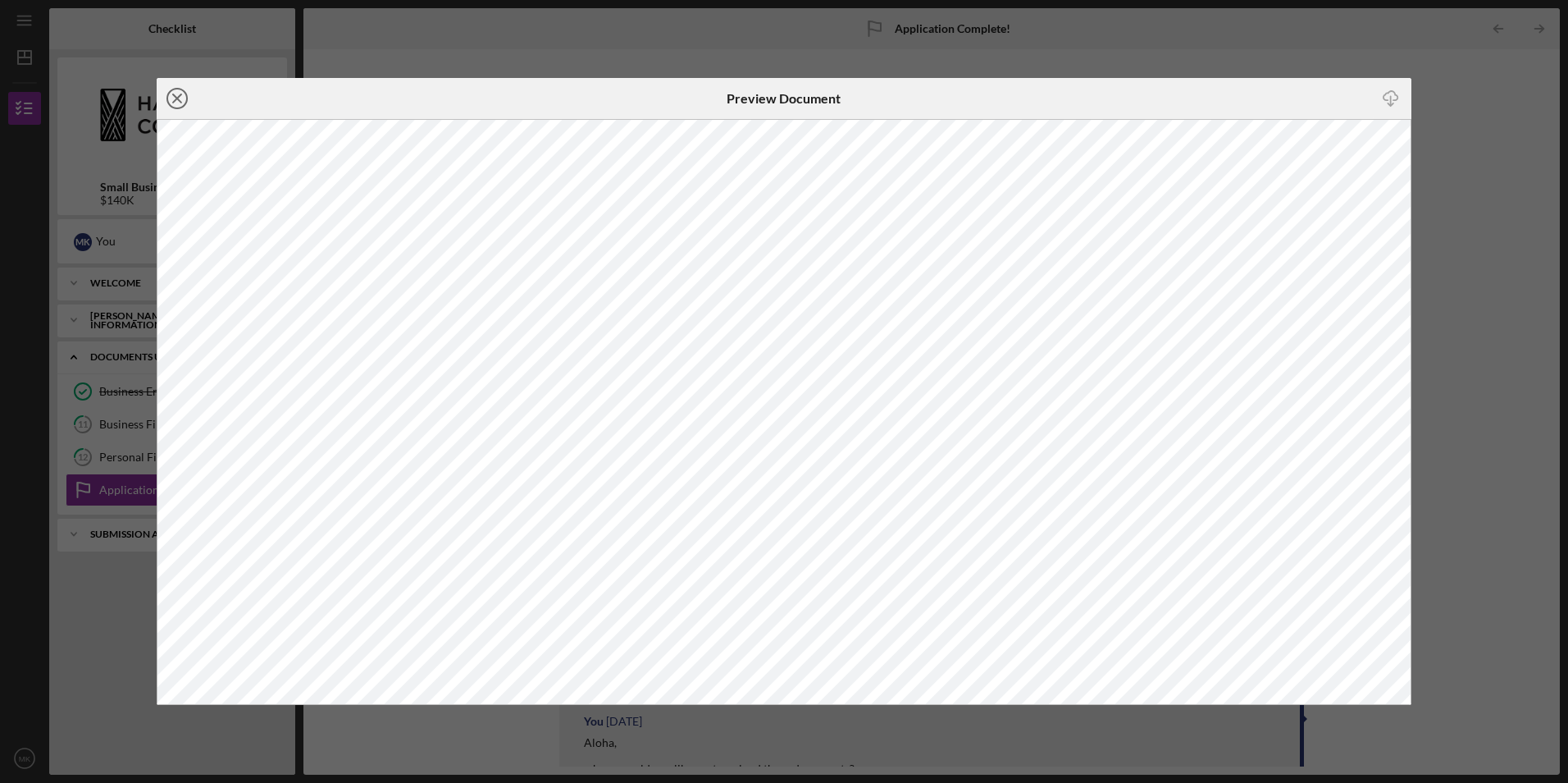
click at [181, 103] on line at bounding box center [177, 99] width 8 height 8
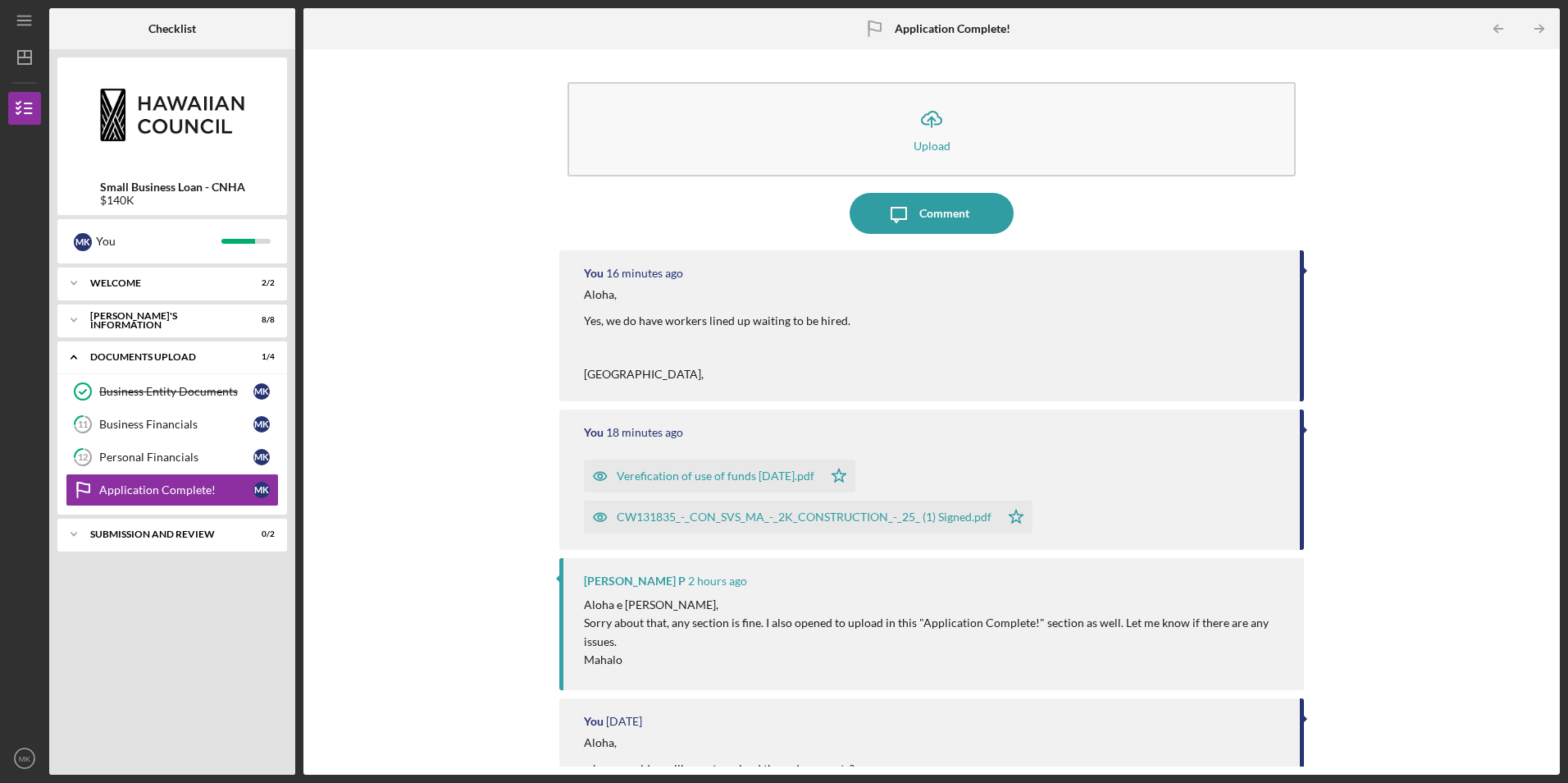
click at [813, 518] on div "CW131835_-_CON_SVS_MA_-_2K_CONSTRUCTION_-_25_ (1) Signed.pdf" at bounding box center [804, 516] width 375 height 13
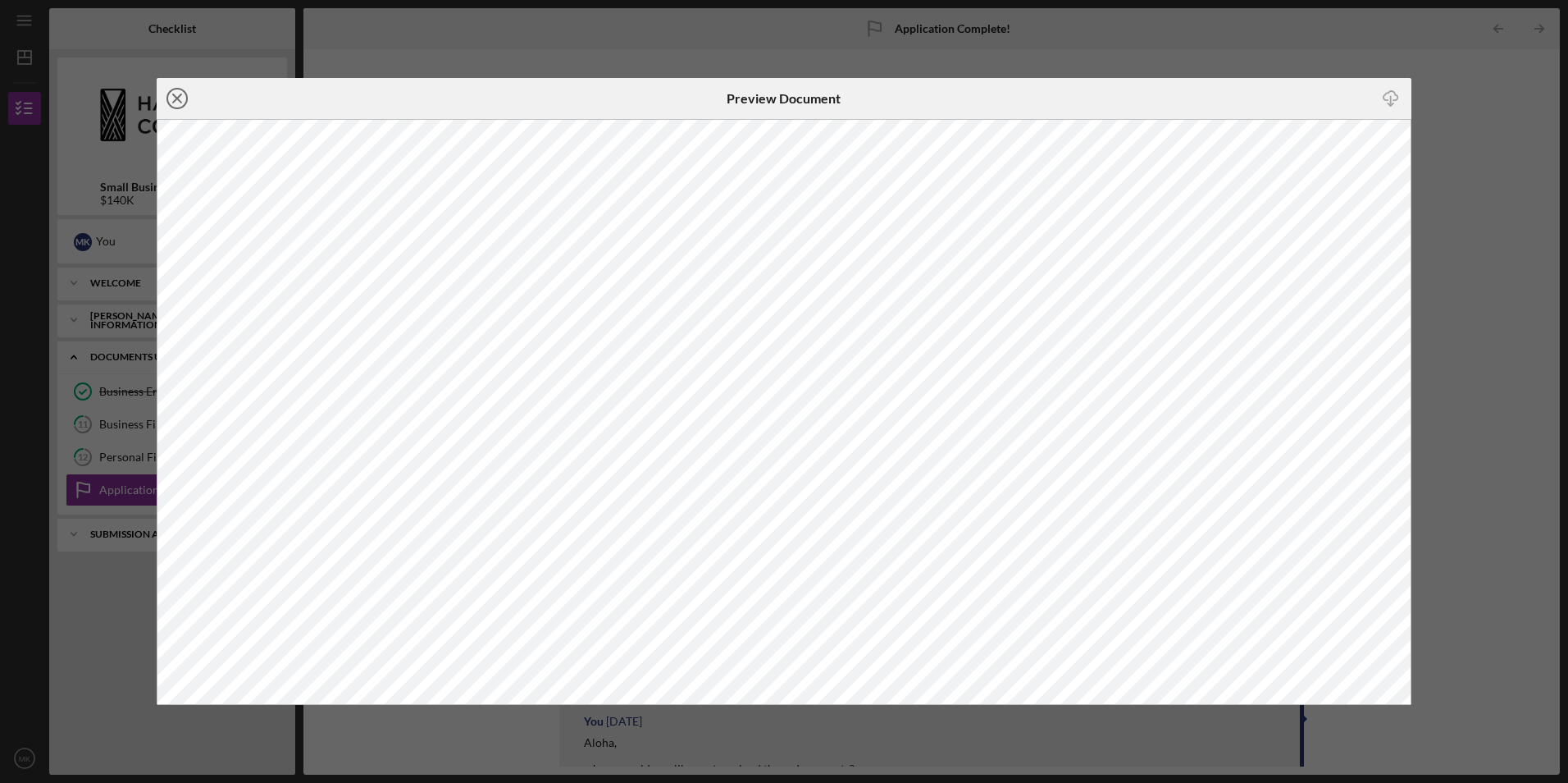
click at [178, 89] on circle at bounding box center [178, 99] width 20 height 20
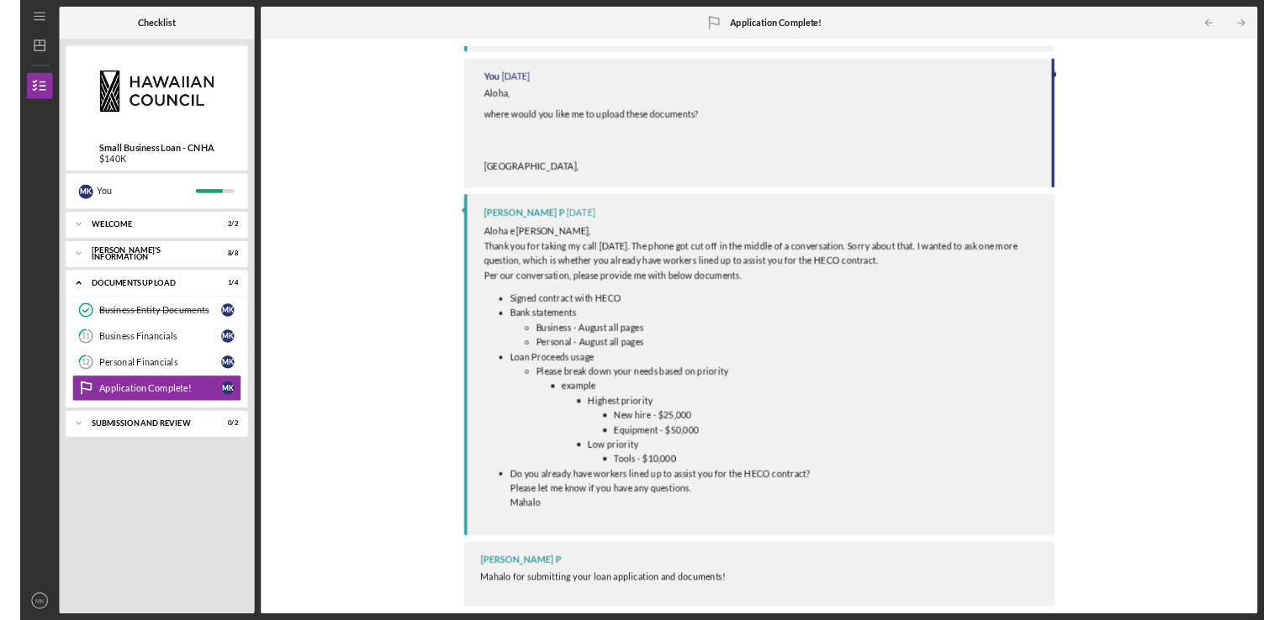
scroll to position [639, 0]
